Goal: Navigation & Orientation: Go to known website

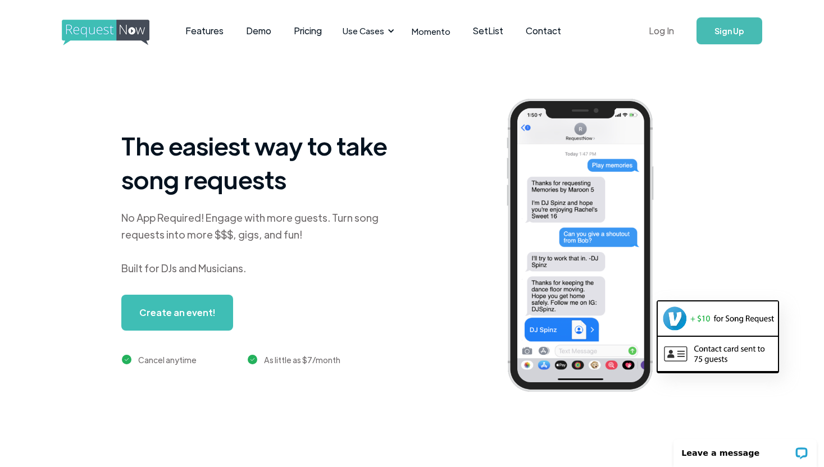
click at [661, 27] on link "Log In" at bounding box center [662, 30] width 48 height 39
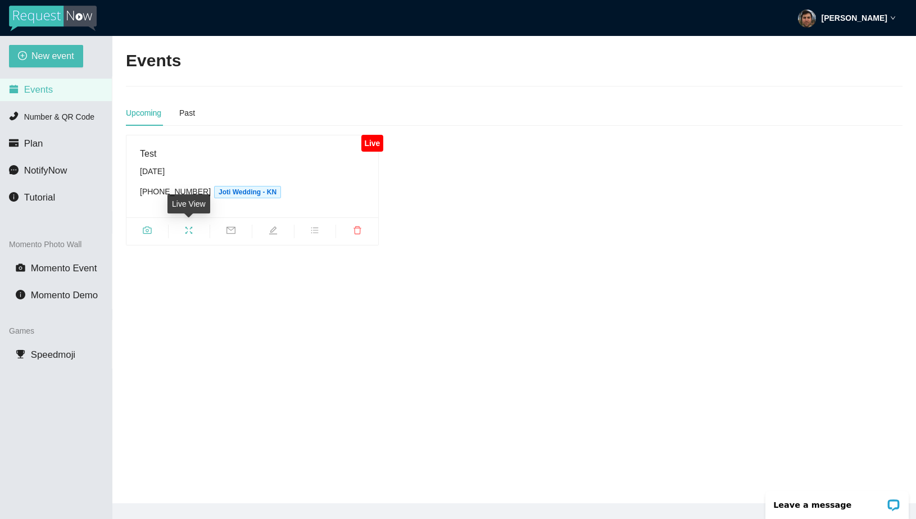
click at [193, 228] on icon "fullscreen" at bounding box center [188, 230] width 9 height 9
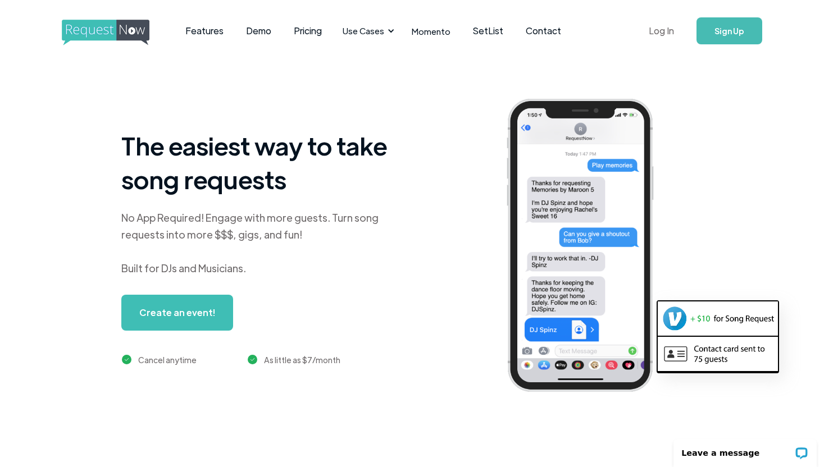
click at [656, 36] on link "Log In" at bounding box center [662, 30] width 48 height 39
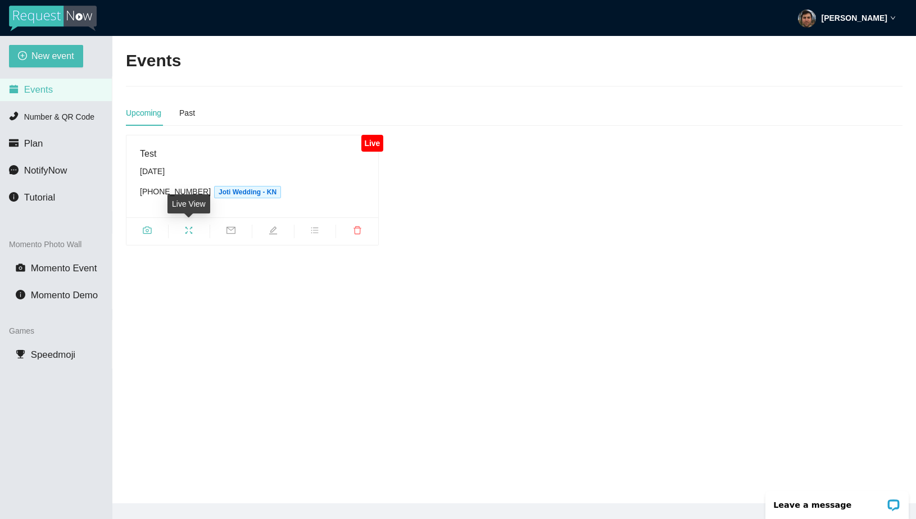
click at [191, 226] on icon "fullscreen" at bounding box center [188, 229] width 7 height 7
